Goal: Task Accomplishment & Management: Use online tool/utility

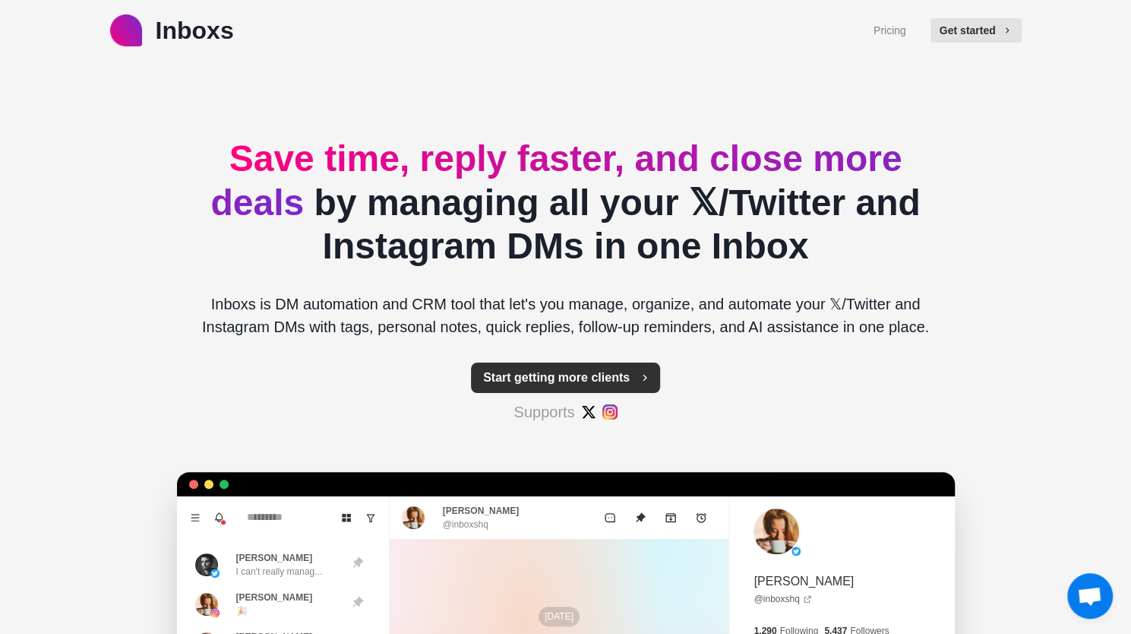
click at [600, 381] on button "Start getting more clients" at bounding box center [565, 377] width 189 height 30
type textarea "*"
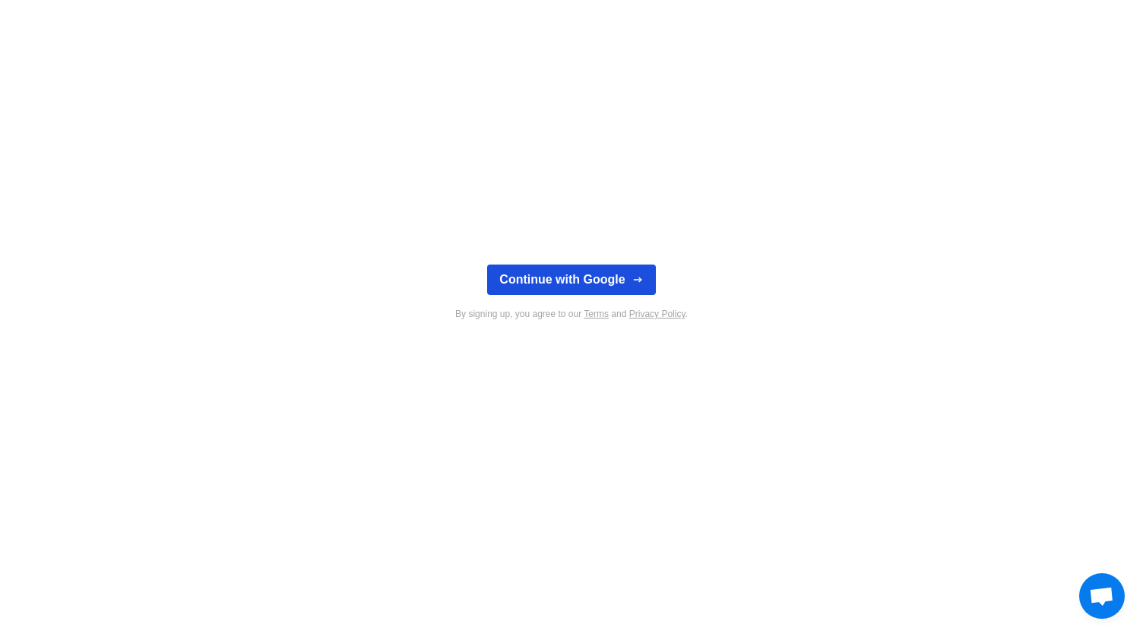
click at [573, 276] on button "Continue with Google" at bounding box center [571, 279] width 168 height 30
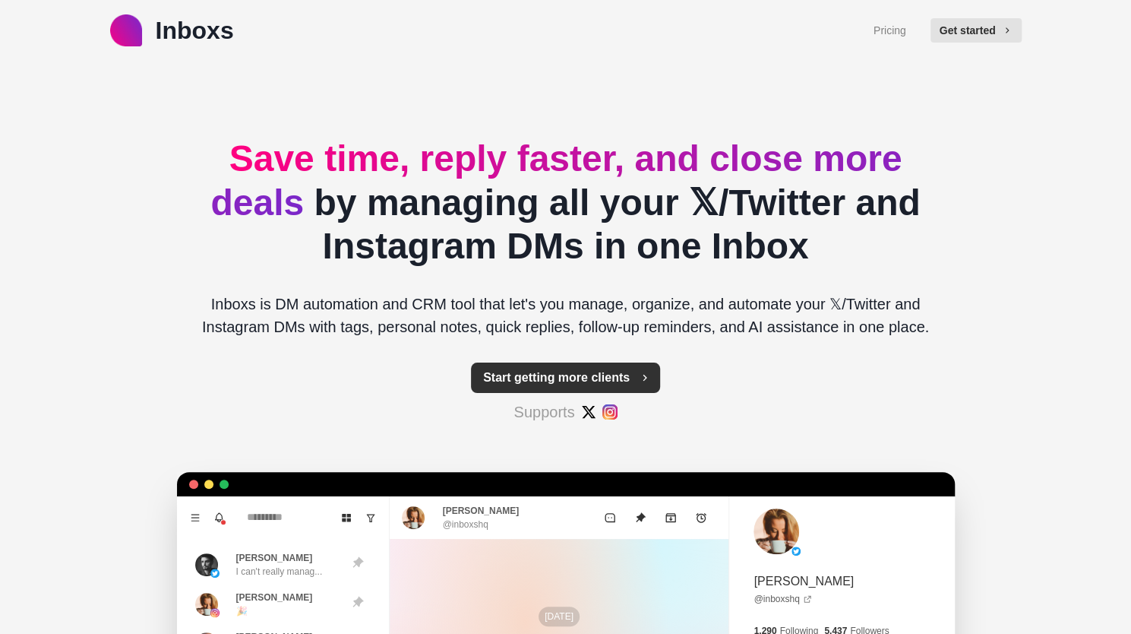
click at [533, 382] on button "Start getting more clients" at bounding box center [565, 377] width 189 height 30
type textarea "*"
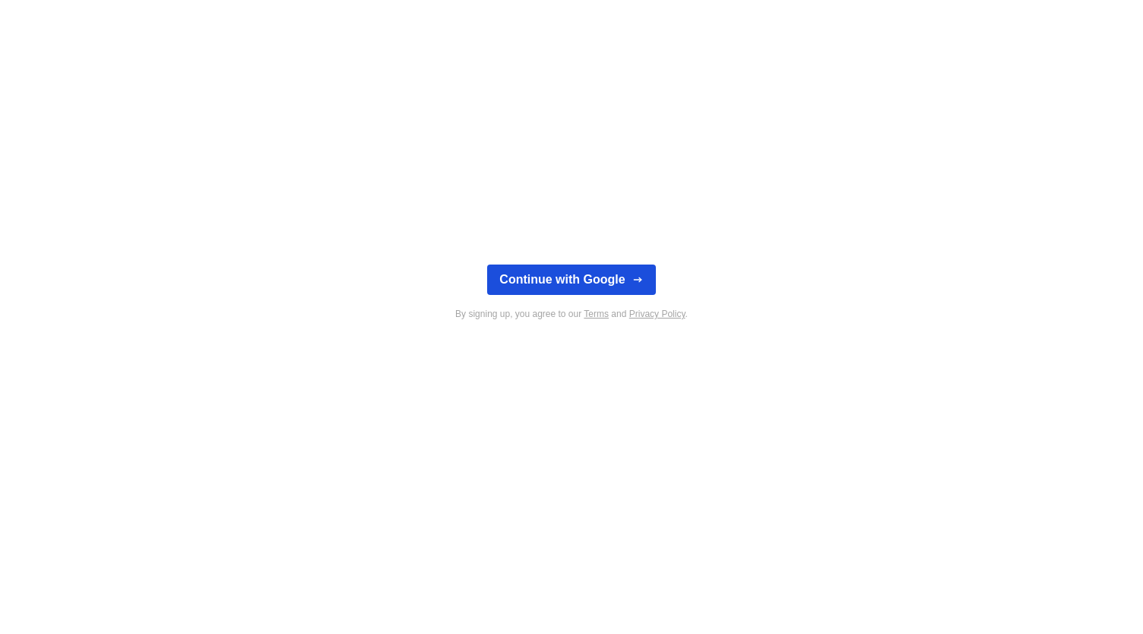
click at [571, 273] on button "Continue with Google" at bounding box center [571, 279] width 168 height 30
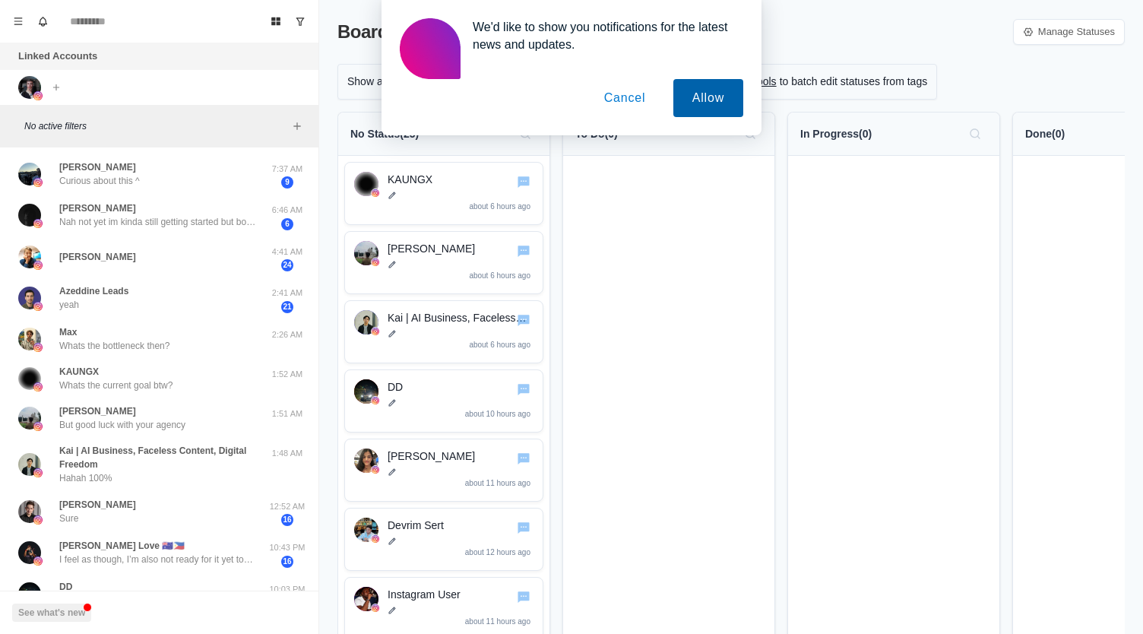
click at [717, 97] on button "Allow" at bounding box center [708, 98] width 70 height 38
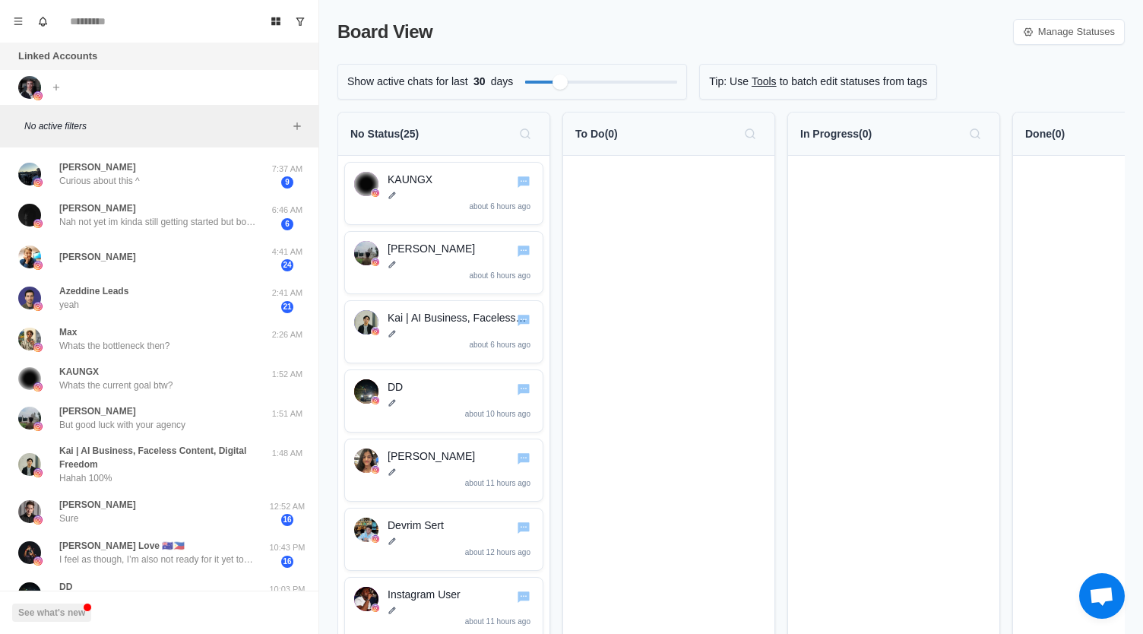
click at [598, 138] on p "To Do ( 0 )" at bounding box center [596, 134] width 43 height 16
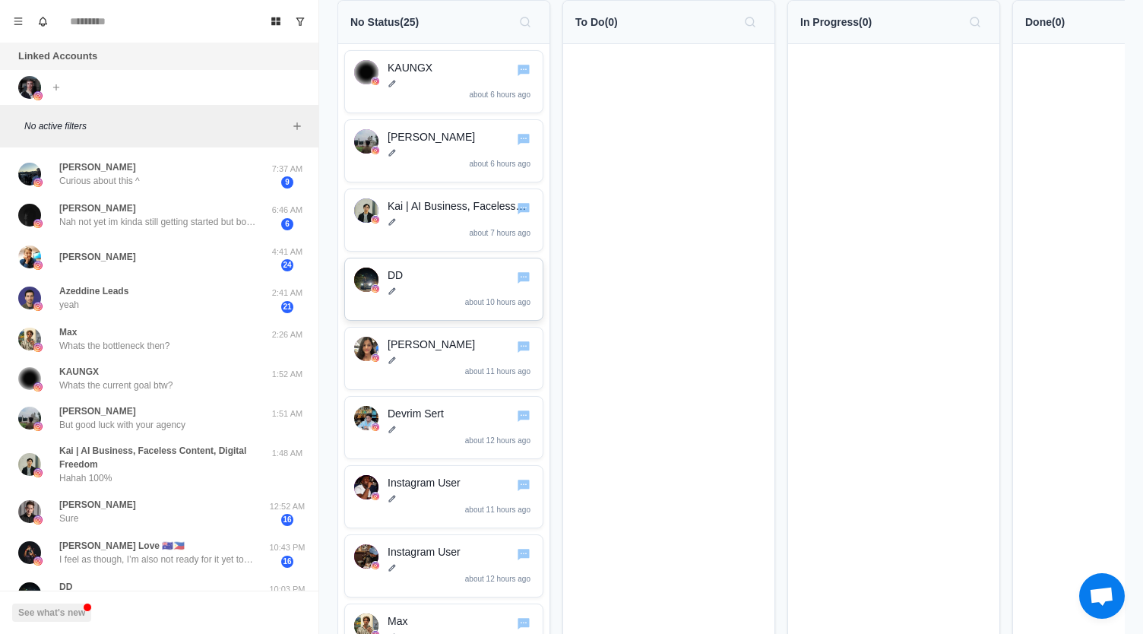
scroll to position [119, 0]
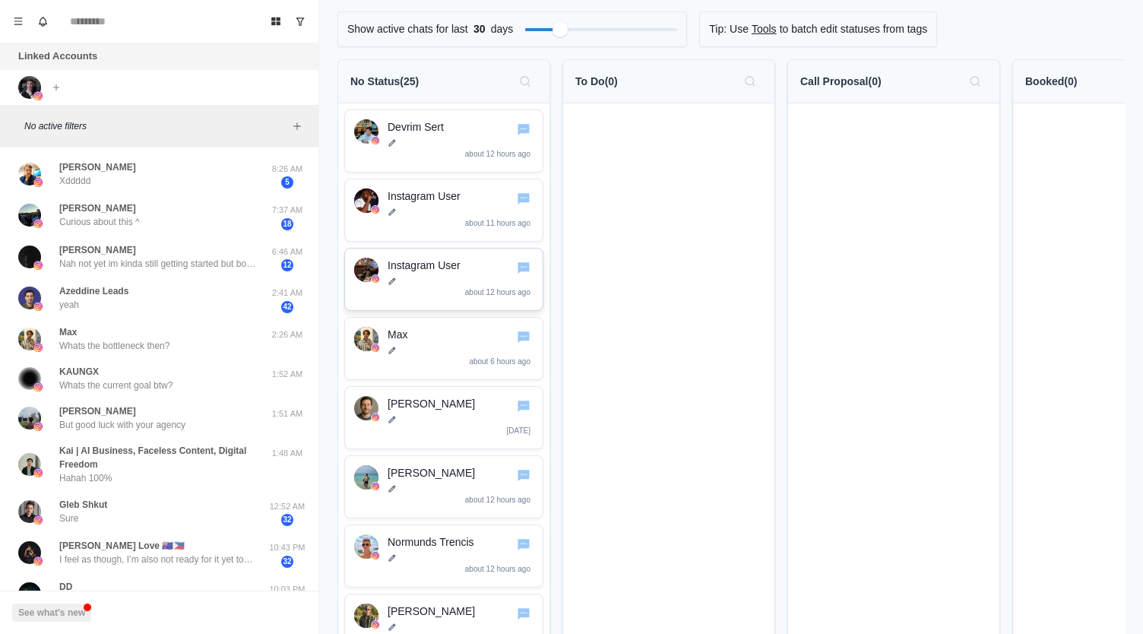
scroll to position [68, 0]
